Goal: Transaction & Acquisition: Download file/media

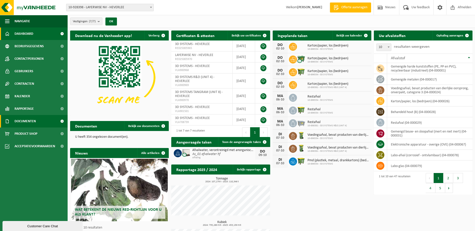
click at [28, 122] on span "Documenten" at bounding box center [25, 121] width 21 height 13
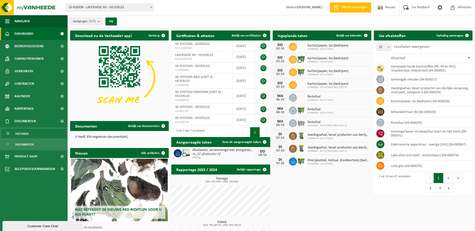
click at [23, 134] on span "Facturen" at bounding box center [21, 134] width 13 height 10
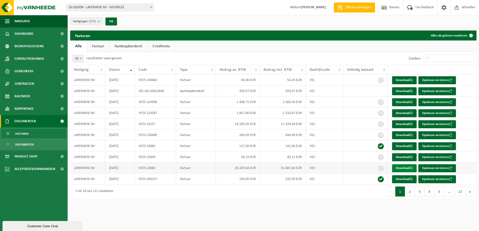
click at [403, 168] on link "Download" at bounding box center [404, 169] width 25 height 8
click at [407, 124] on link "Download" at bounding box center [404, 124] width 25 height 8
